Goal: Check status: Check status

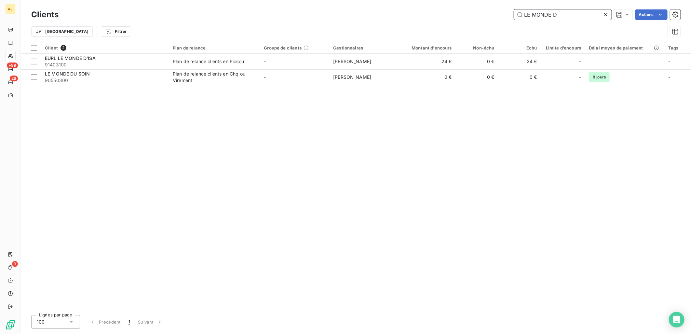
drag, startPoint x: 560, startPoint y: 18, endPoint x: 432, endPoint y: 18, distance: 128.4
click at [432, 18] on div "LE MONDE D Actions" at bounding box center [373, 14] width 614 height 10
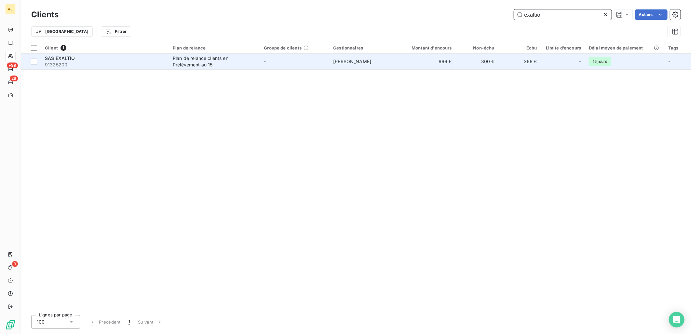
type input "exaltio"
click at [112, 65] on span "91325200" at bounding box center [105, 64] width 120 height 7
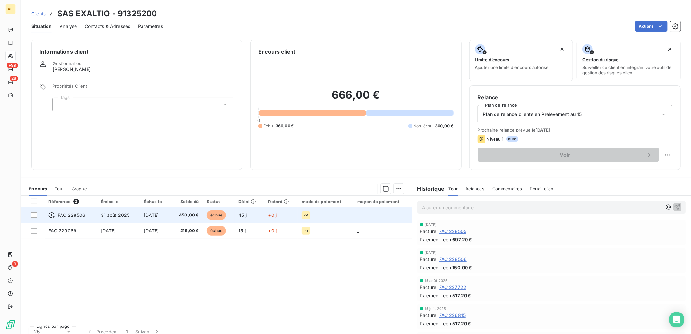
click at [128, 216] on td "31 août 2025" at bounding box center [118, 215] width 43 height 16
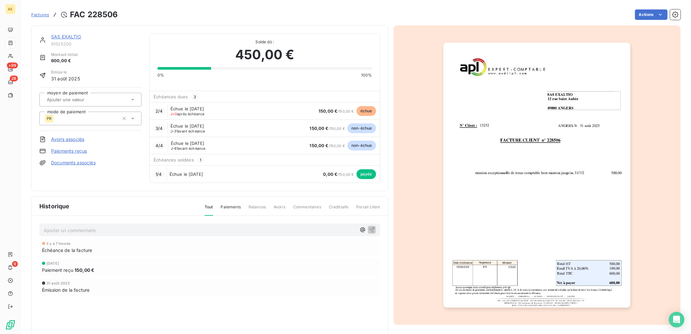
click at [61, 38] on link "SAS EXALTIO" at bounding box center [66, 37] width 30 height 6
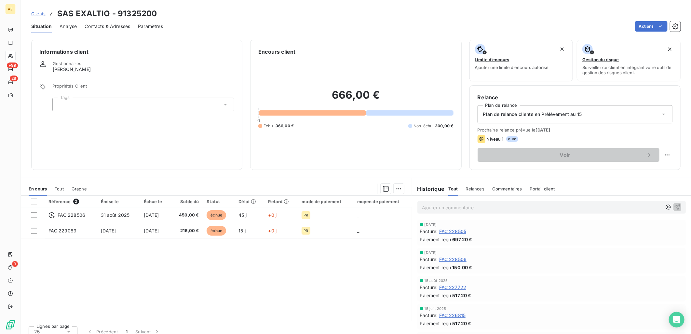
click at [449, 231] on span "FAC 228505" at bounding box center [452, 231] width 27 height 7
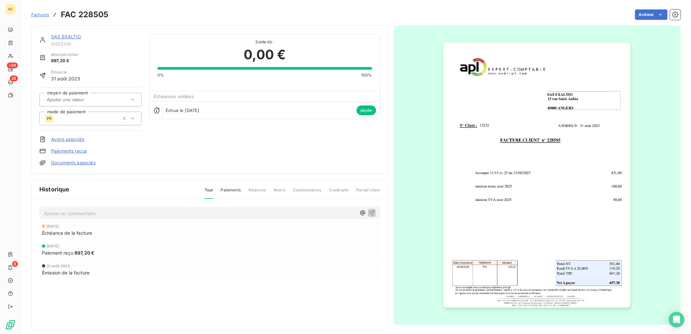
click at [486, 195] on img "button" at bounding box center [536, 175] width 187 height 265
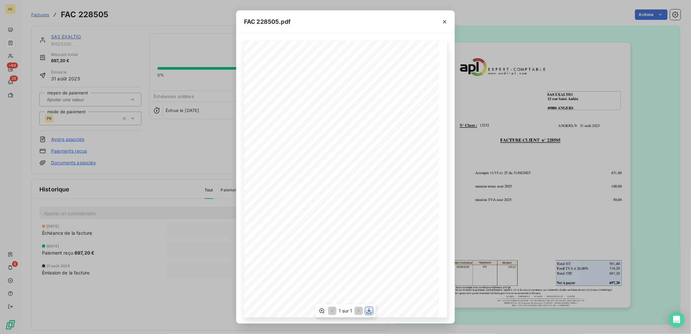
click at [369, 313] on icon "button" at bounding box center [368, 311] width 5 height 6
click at [448, 23] on button "button" at bounding box center [444, 22] width 10 height 10
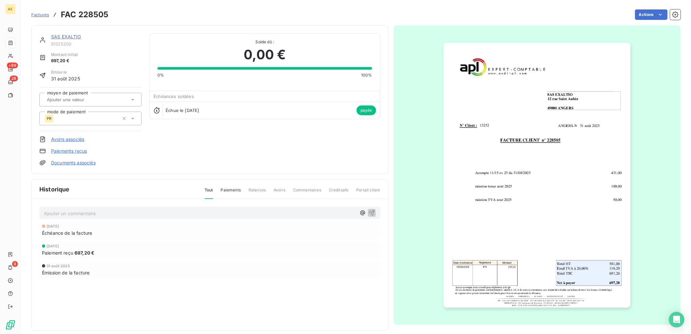
click at [68, 38] on link "SAS EXALTIO" at bounding box center [66, 37] width 30 height 6
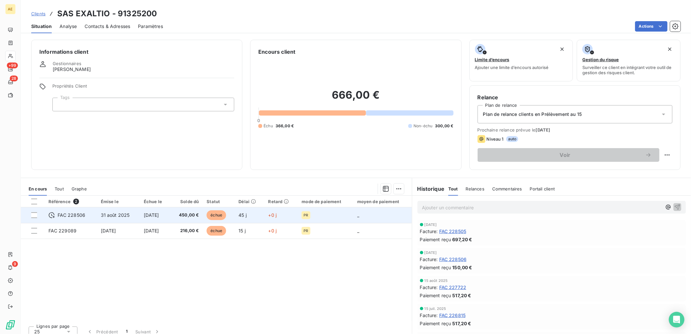
click at [103, 219] on td "31 août 2025" at bounding box center [118, 215] width 43 height 16
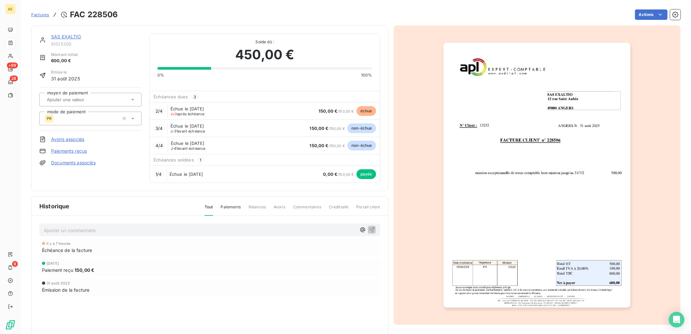
click at [496, 157] on img "button" at bounding box center [536, 175] width 187 height 265
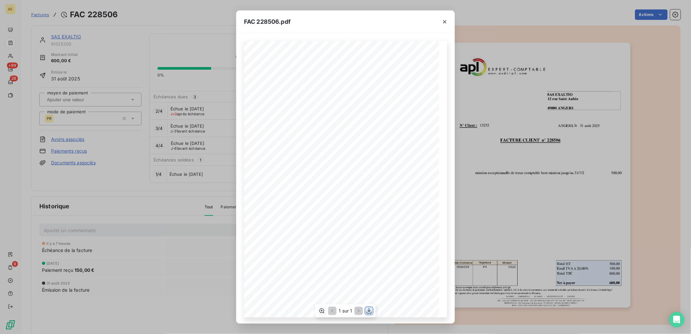
click at [367, 309] on icon "button" at bounding box center [369, 310] width 7 height 7
click at [444, 24] on icon "button" at bounding box center [444, 22] width 7 height 7
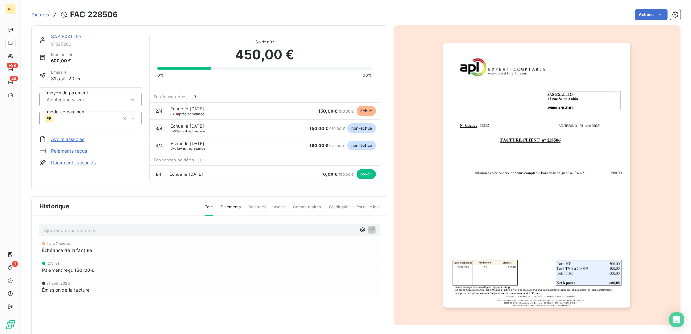
click at [56, 36] on link "SAS EXALTIO" at bounding box center [66, 37] width 30 height 6
